Goal: Information Seeking & Learning: Learn about a topic

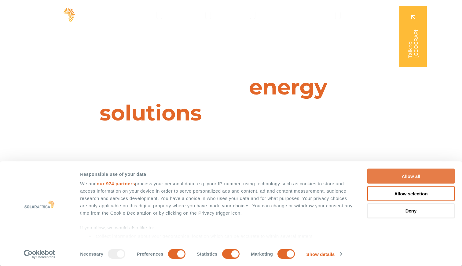
click at [409, 175] on button "Allow all" at bounding box center [411, 176] width 87 height 15
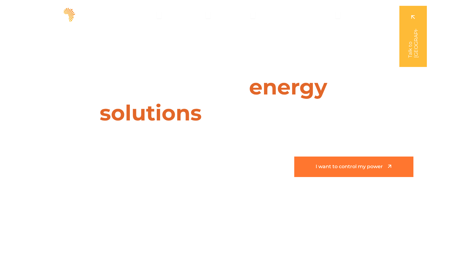
click at [353, 165] on span "I want to control my power" at bounding box center [349, 166] width 67 height 5
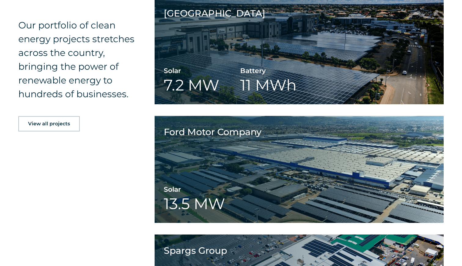
scroll to position [731, 0]
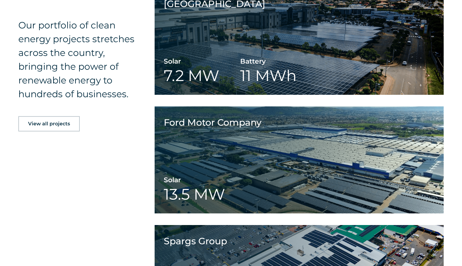
click at [54, 127] on link "View all projects" at bounding box center [48, 123] width 61 height 15
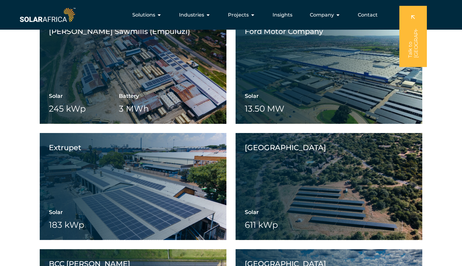
scroll to position [941, 0]
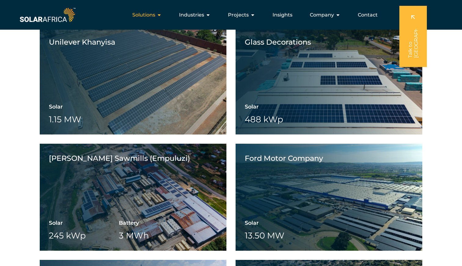
click at [154, 15] on span "Solutions" at bounding box center [143, 14] width 23 height 7
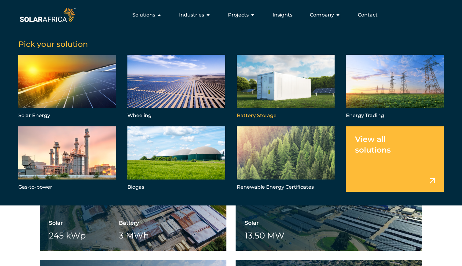
click at [279, 90] on link "Menu" at bounding box center [286, 87] width 98 height 65
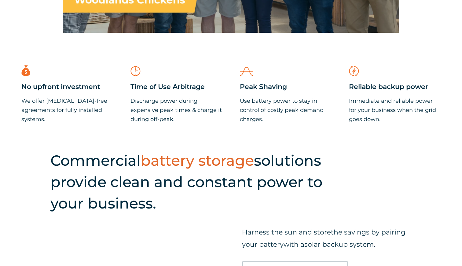
scroll to position [496, 0]
